Goal: Check status: Check status

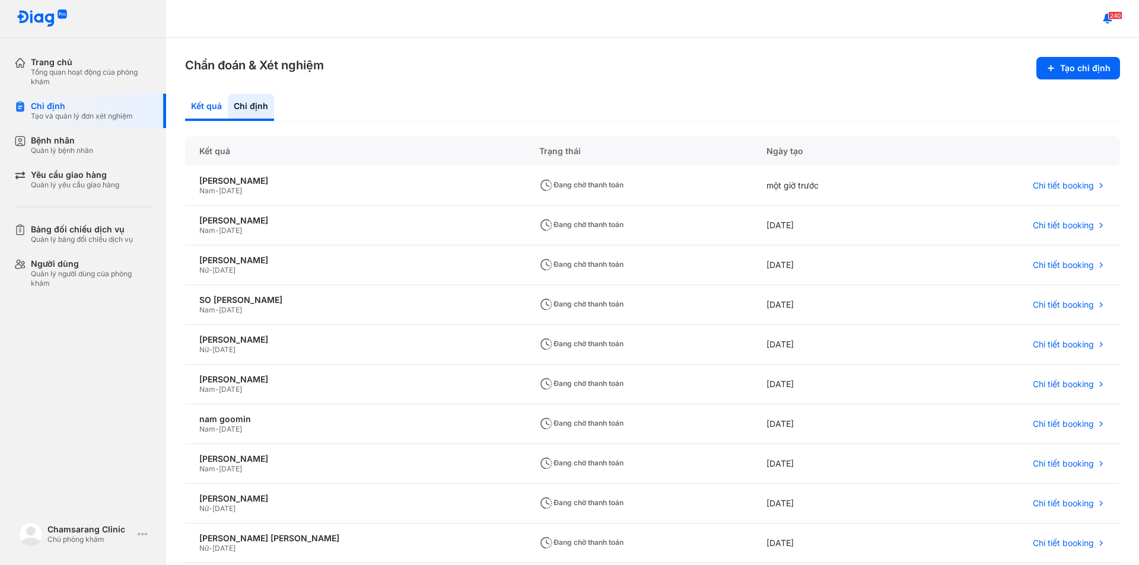
click at [194, 113] on div "Kết quả" at bounding box center [206, 107] width 43 height 27
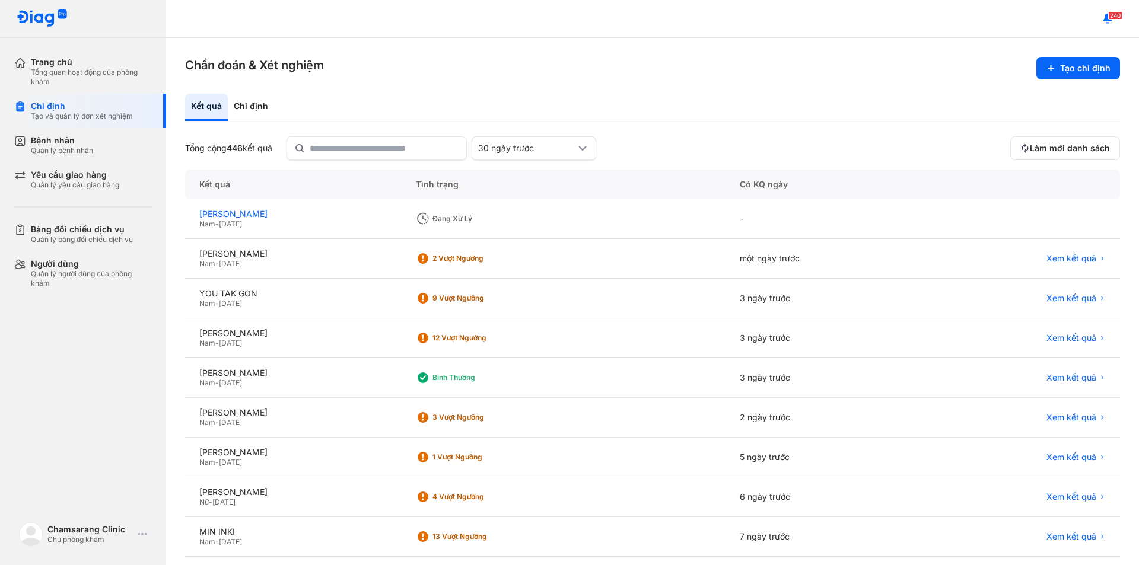
click at [290, 219] on div "[PERSON_NAME]" at bounding box center [293, 214] width 188 height 11
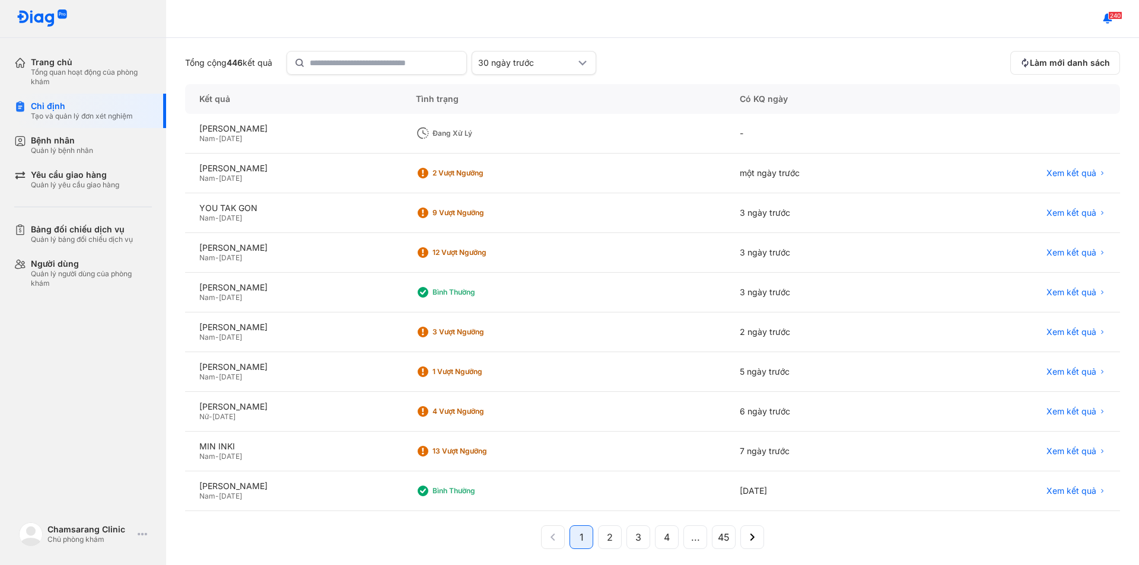
scroll to position [93, 0]
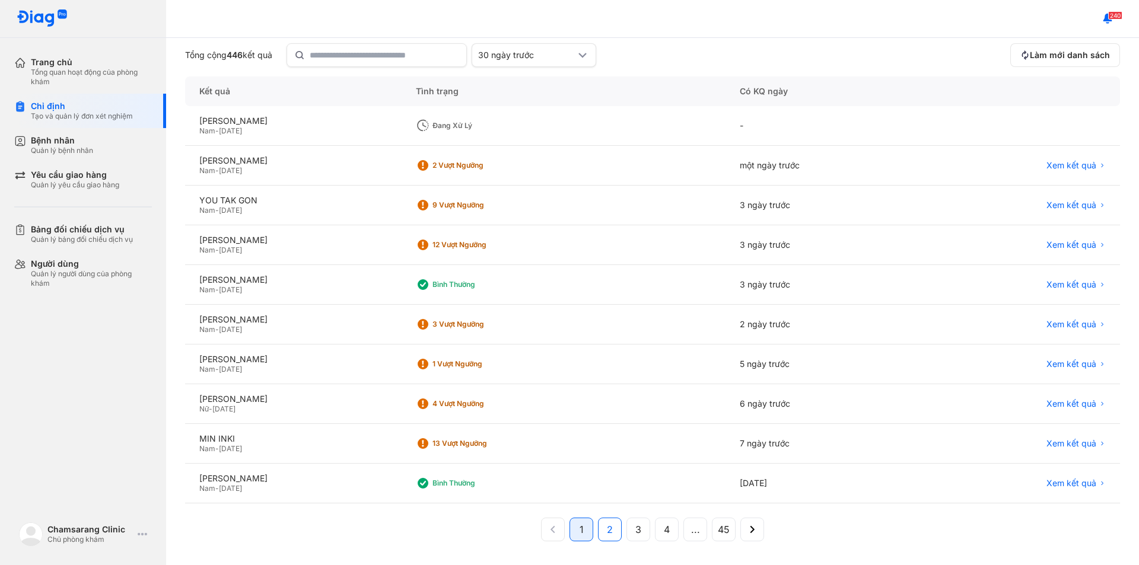
click at [607, 530] on span "2" at bounding box center [610, 530] width 6 height 14
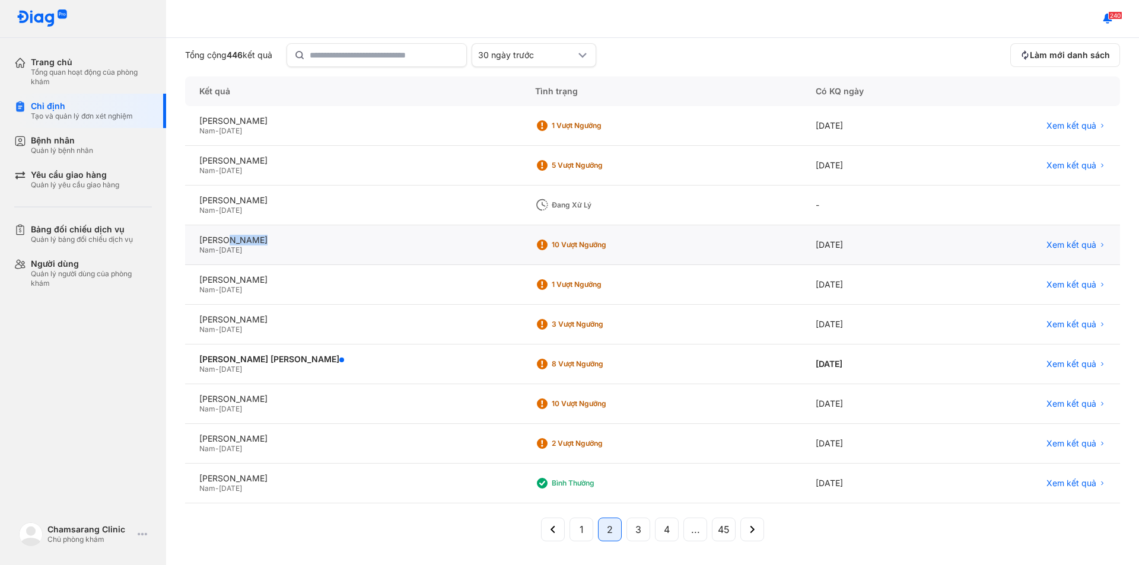
drag, startPoint x: 226, startPoint y: 232, endPoint x: 192, endPoint y: 262, distance: 45.4
click at [192, 260] on div "CHOI BYUNG HWA Nam - 13/01/1983" at bounding box center [353, 245] width 336 height 40
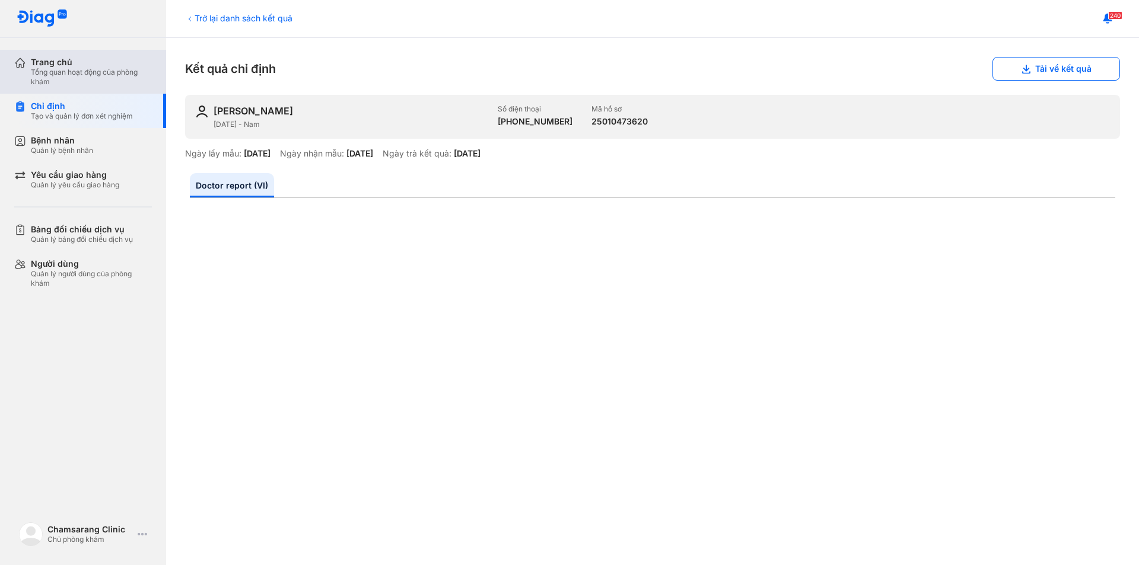
click at [74, 75] on div "Tổng quan hoạt động của phòng khám" at bounding box center [91, 77] width 121 height 19
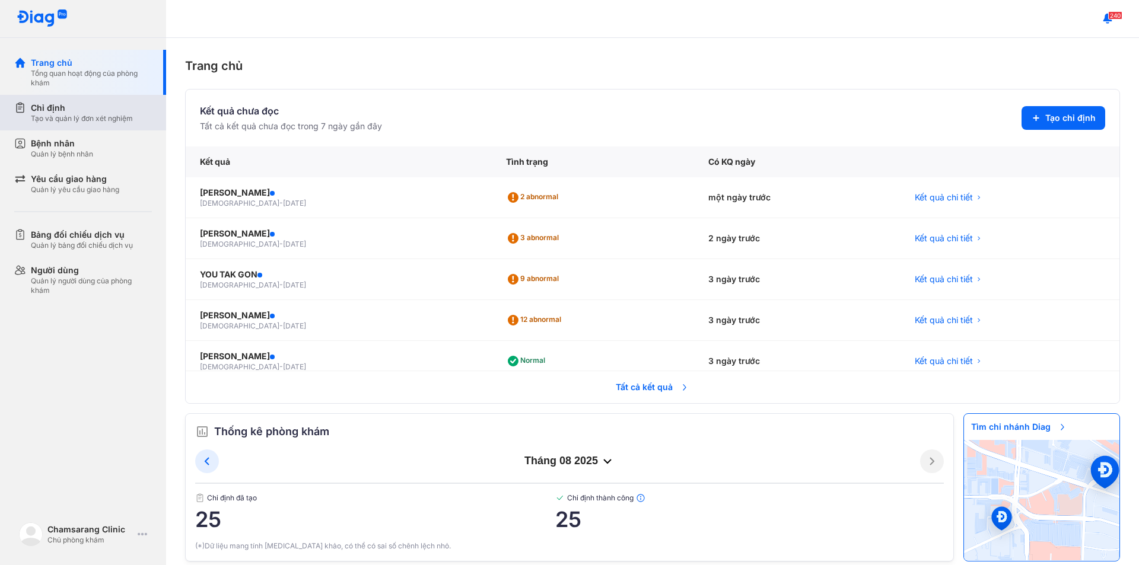
click at [119, 109] on div "Chỉ định" at bounding box center [82, 108] width 102 height 12
